Goal: Information Seeking & Learning: Learn about a topic

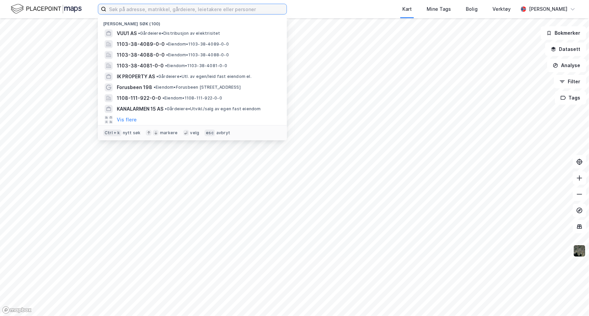
click at [186, 4] on input at bounding box center [196, 9] width 180 height 10
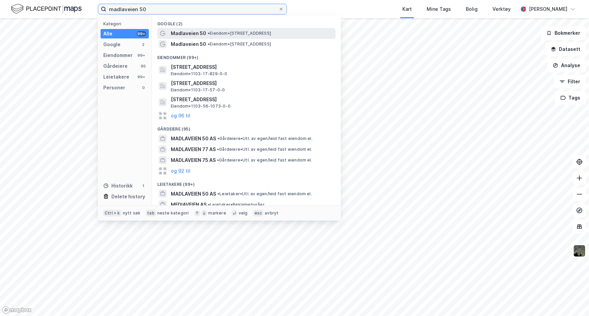
type input "madlaveien 50"
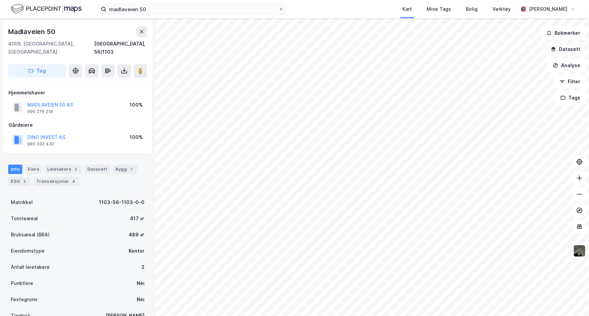
click at [573, 50] on button "Datasett" at bounding box center [566, 50] width 41 height 14
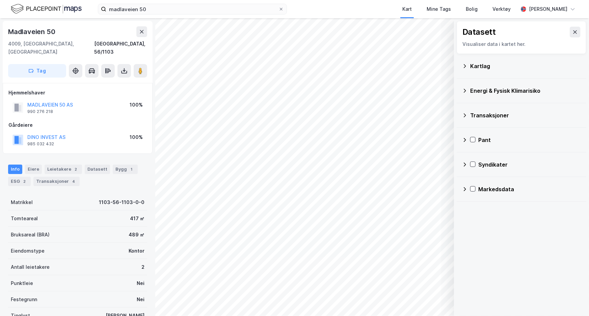
click at [492, 71] on div "Kartlag" at bounding box center [521, 66] width 119 height 16
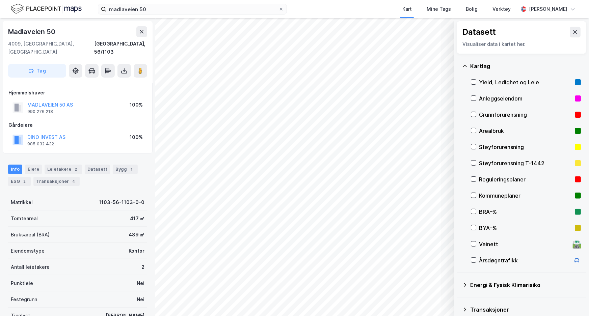
click at [490, 182] on div "Reguleringsplaner" at bounding box center [525, 180] width 93 height 8
click at [575, 33] on button at bounding box center [575, 32] width 11 height 11
